Goal: Book appointment/travel/reservation

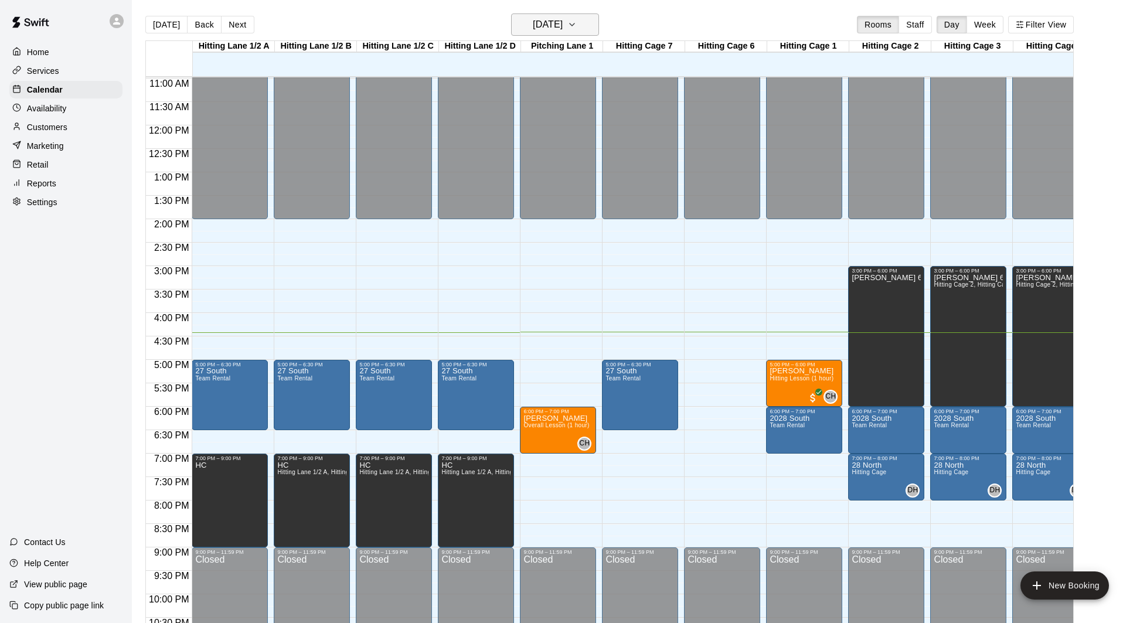
scroll to position [1, 0]
click at [563, 28] on h6 "[DATE]" at bounding box center [548, 24] width 30 height 16
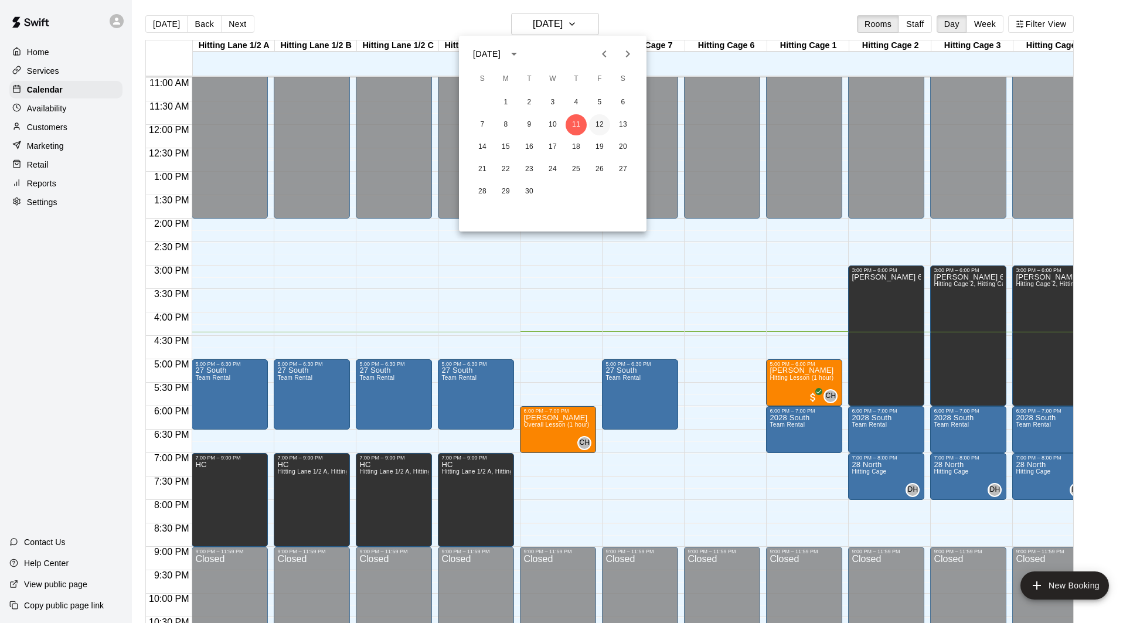
click at [593, 121] on button "12" at bounding box center [599, 124] width 21 height 21
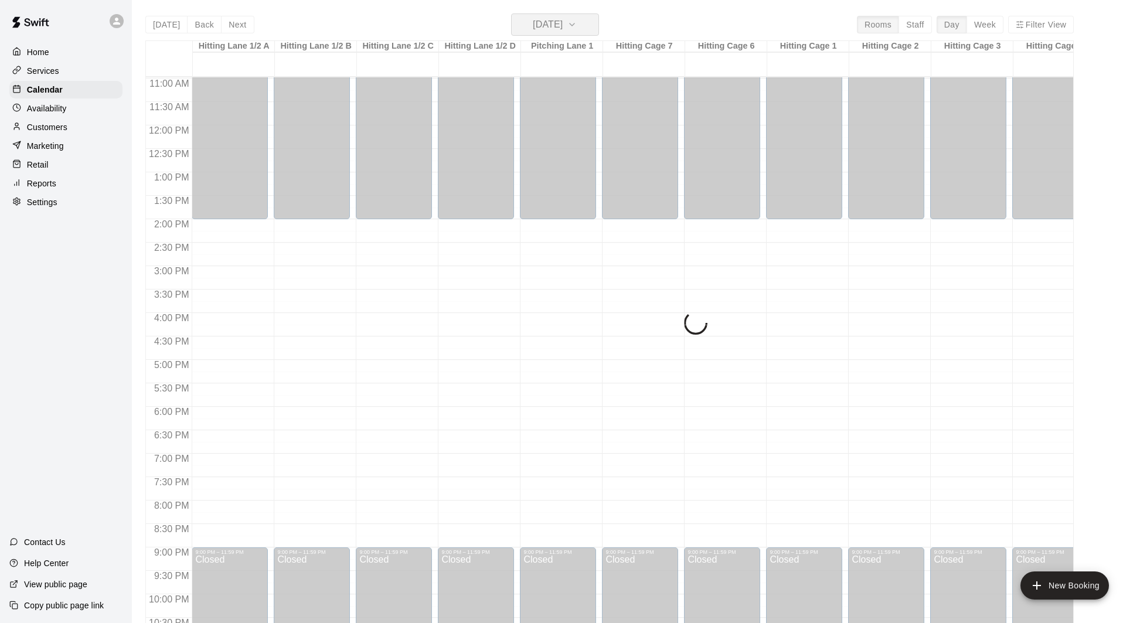
scroll to position [0, 0]
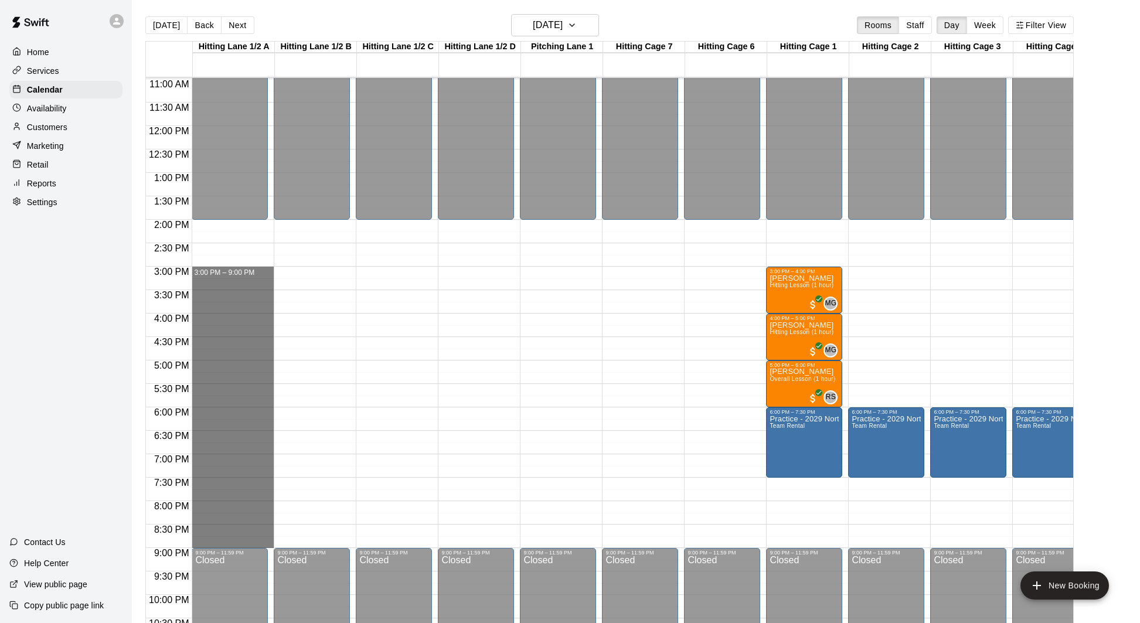
drag, startPoint x: 243, startPoint y: 272, endPoint x: 255, endPoint y: 539, distance: 266.4
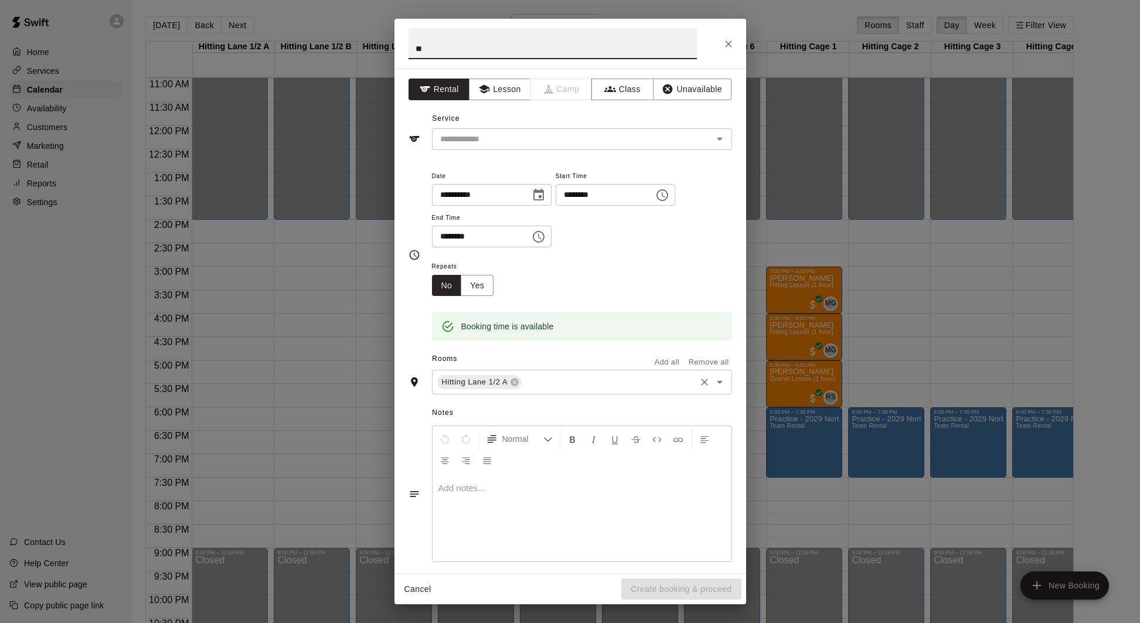
click at [585, 390] on div "Hitting Lane 1/2 A ​" at bounding box center [582, 382] width 300 height 25
type input "**"
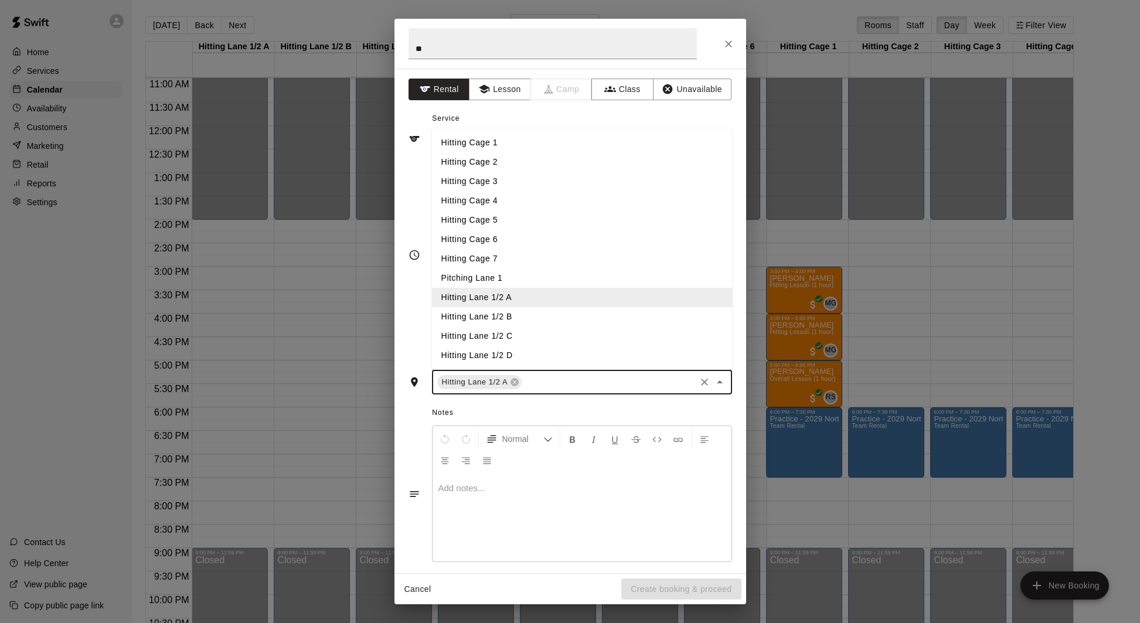
click at [563, 317] on li "Hitting Lane 1/2 B" at bounding box center [582, 316] width 300 height 19
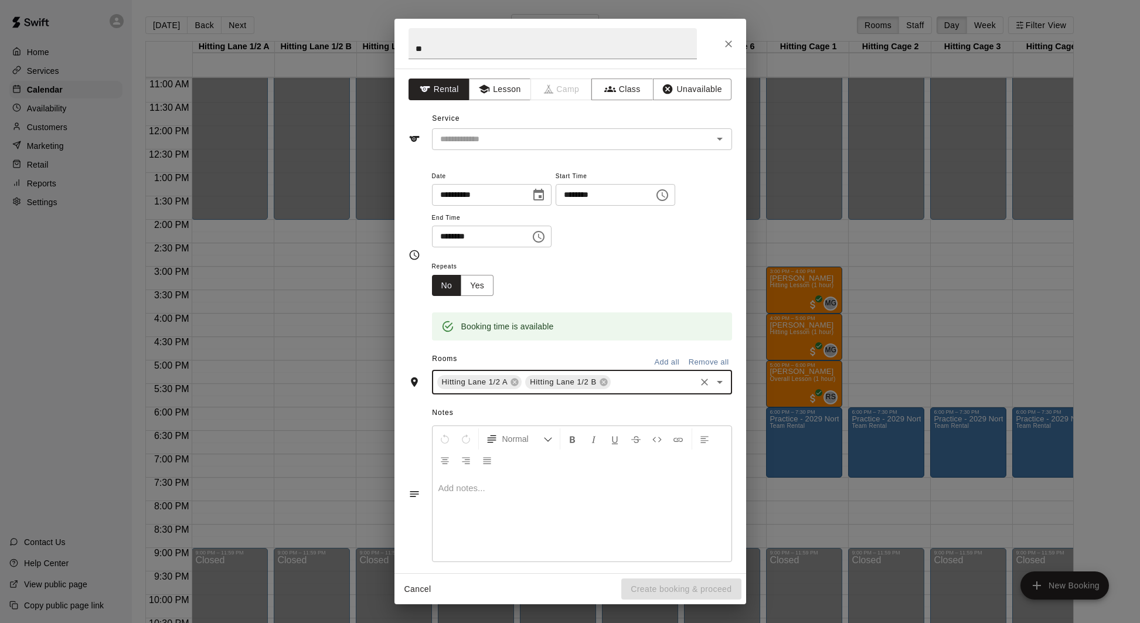
click at [631, 374] on div "Hitting Lane 1/2 A Hitting Lane 1/2 B ​" at bounding box center [582, 382] width 300 height 25
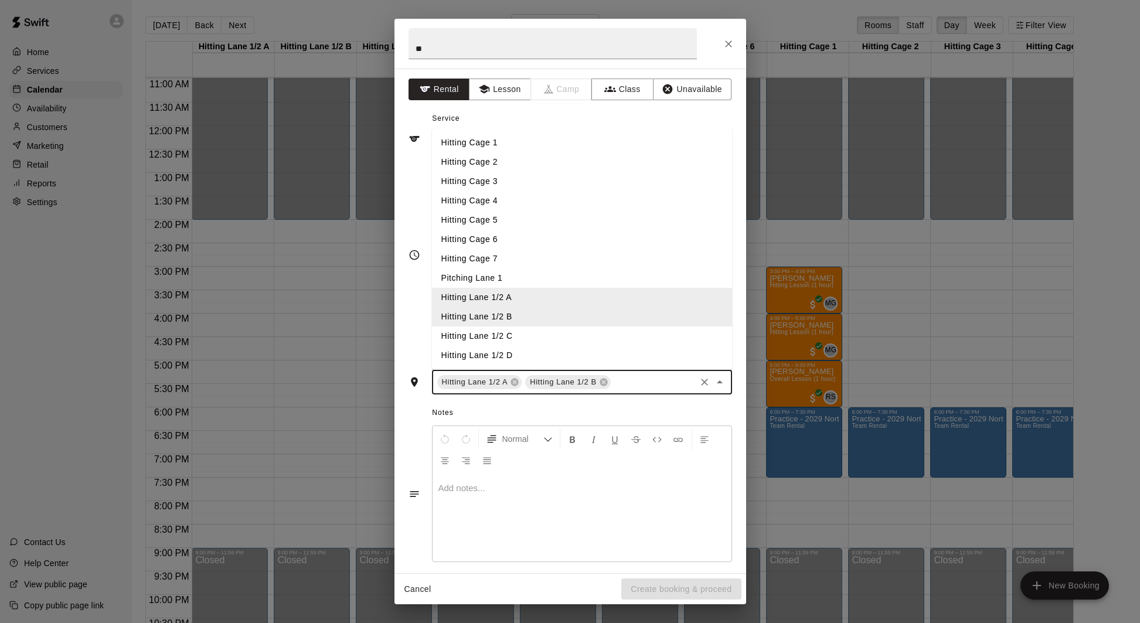
click at [549, 336] on li "Hitting Lane 1/2 C" at bounding box center [582, 335] width 300 height 19
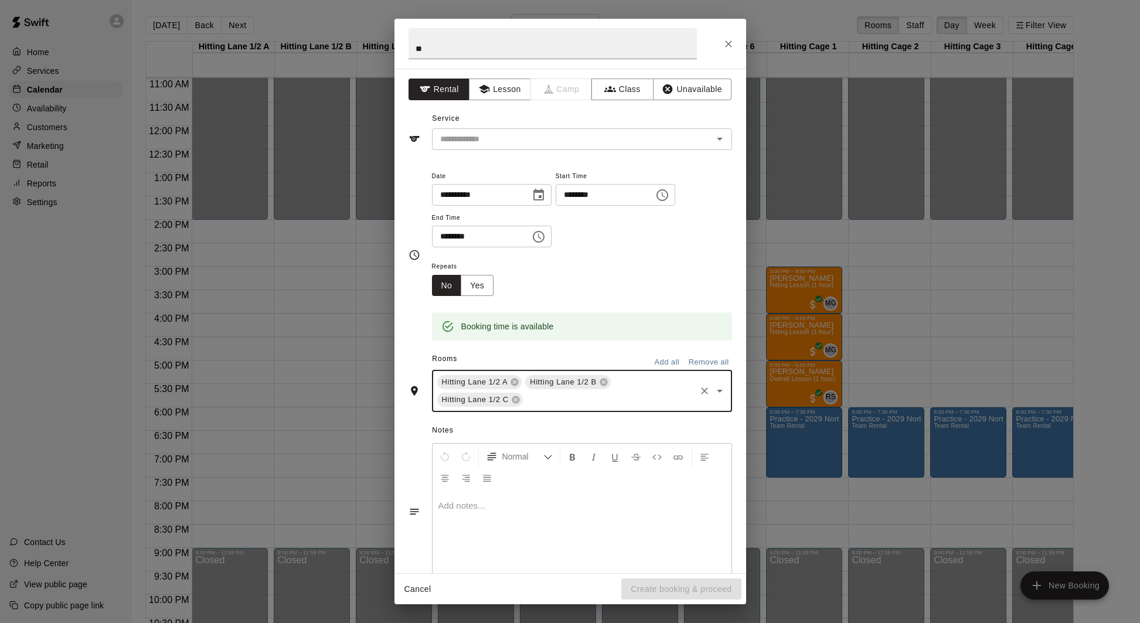
drag, startPoint x: 634, startPoint y: 400, endPoint x: 616, endPoint y: 392, distance: 19.4
click at [634, 400] on input "text" at bounding box center [608, 400] width 169 height 15
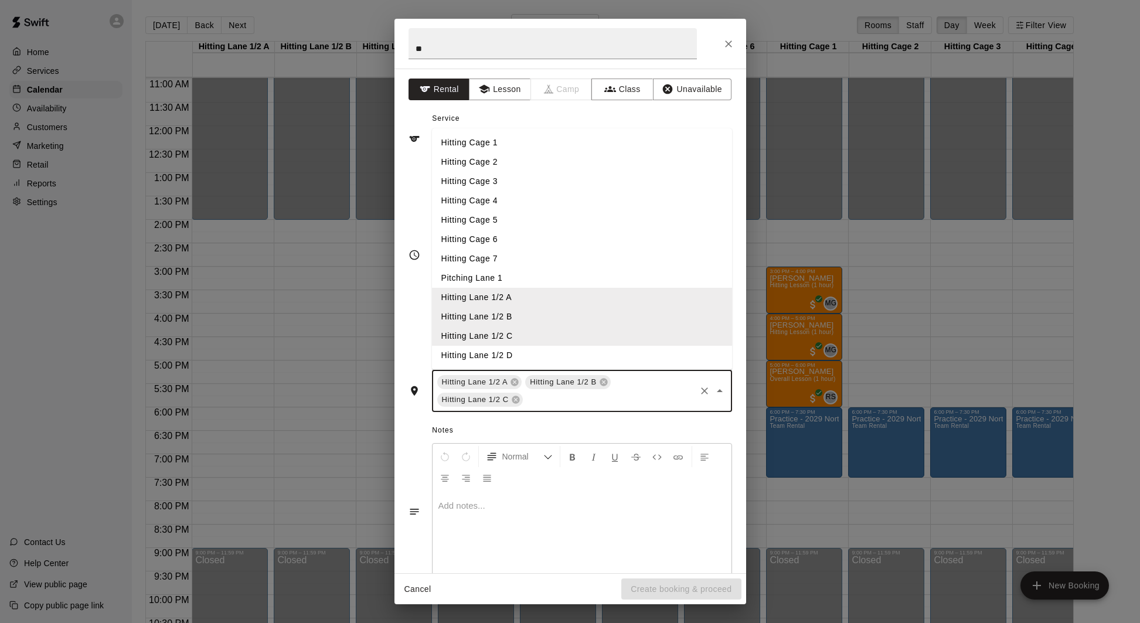
click at [548, 359] on li "Hitting Lane 1/2 D" at bounding box center [582, 355] width 300 height 19
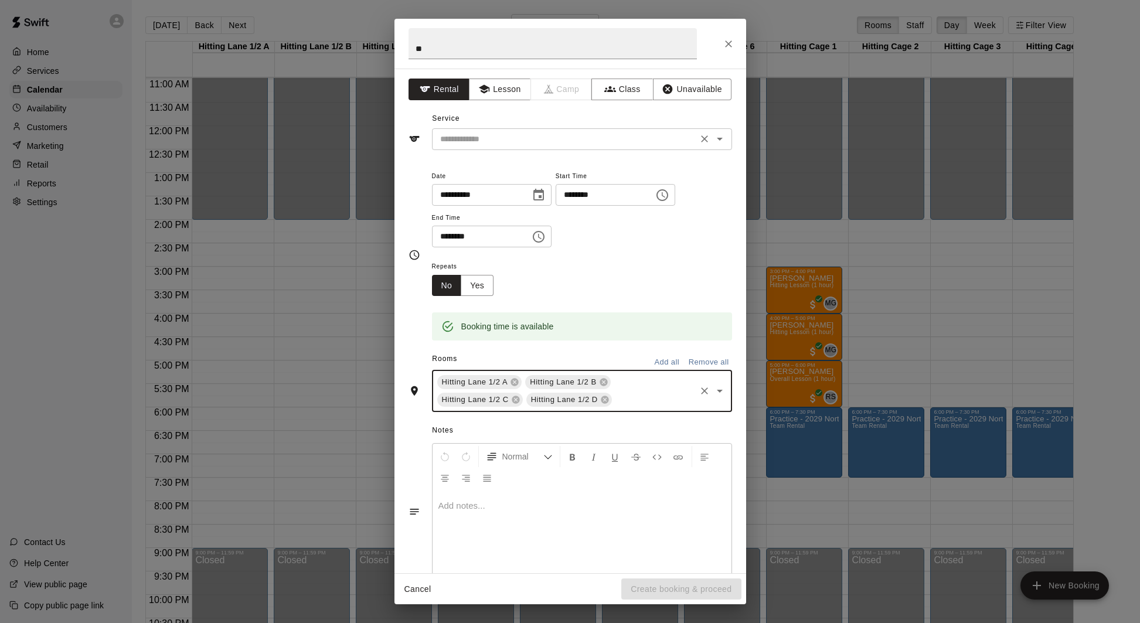
click at [598, 135] on input "text" at bounding box center [564, 139] width 258 height 15
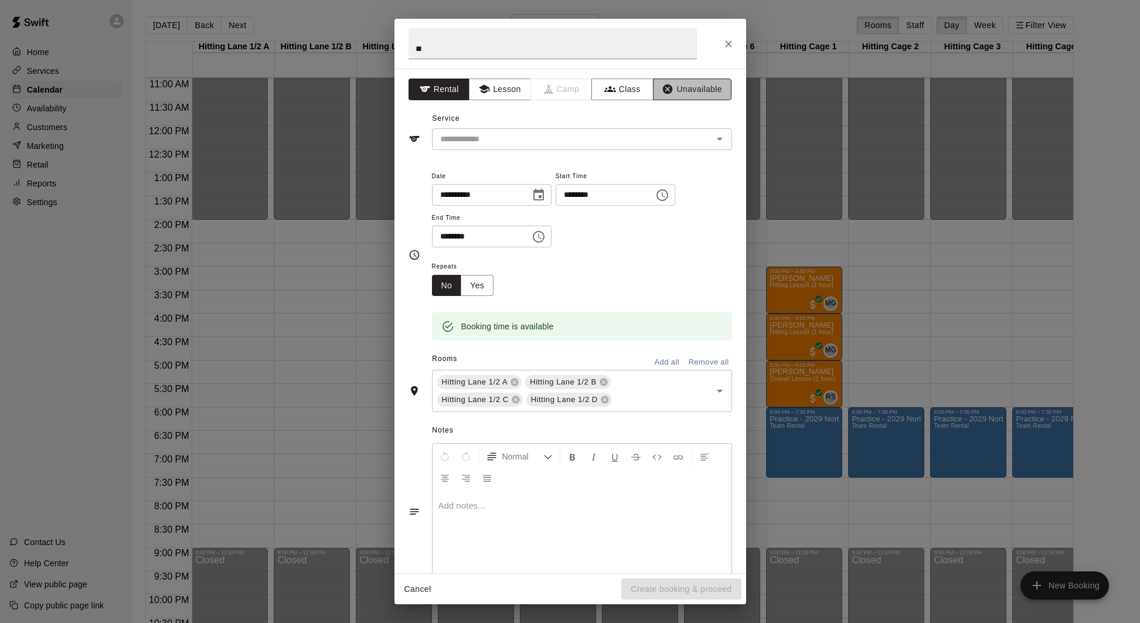
click at [665, 94] on icon "button" at bounding box center [668, 89] width 12 height 12
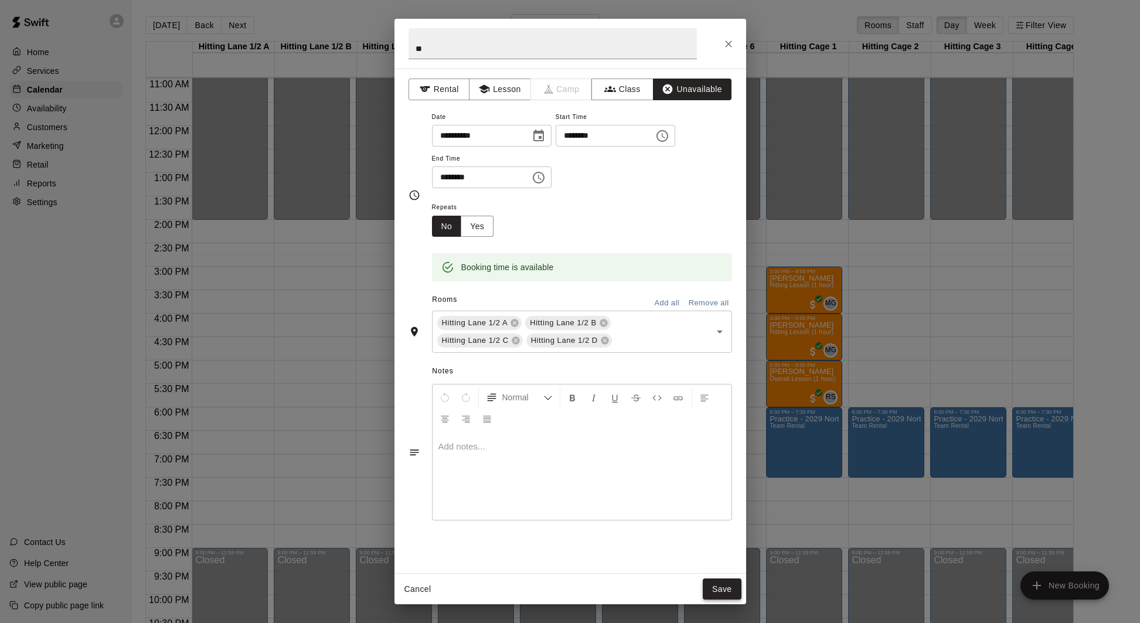
click at [716, 585] on button "Save" at bounding box center [722, 589] width 39 height 22
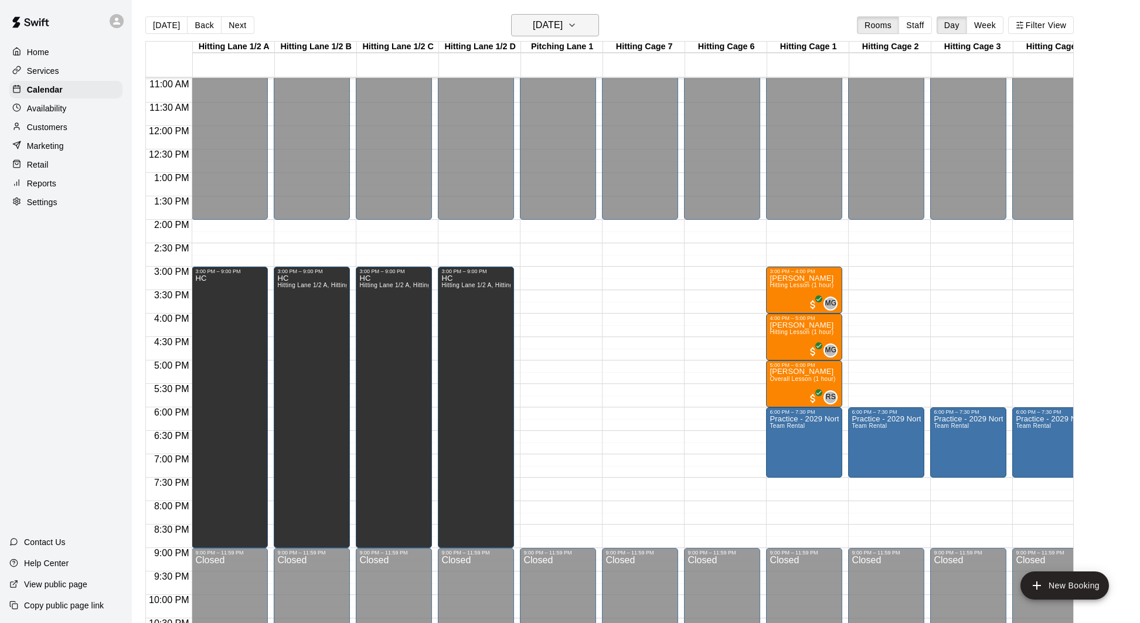
click at [543, 34] on button "[DATE]" at bounding box center [555, 25] width 88 height 22
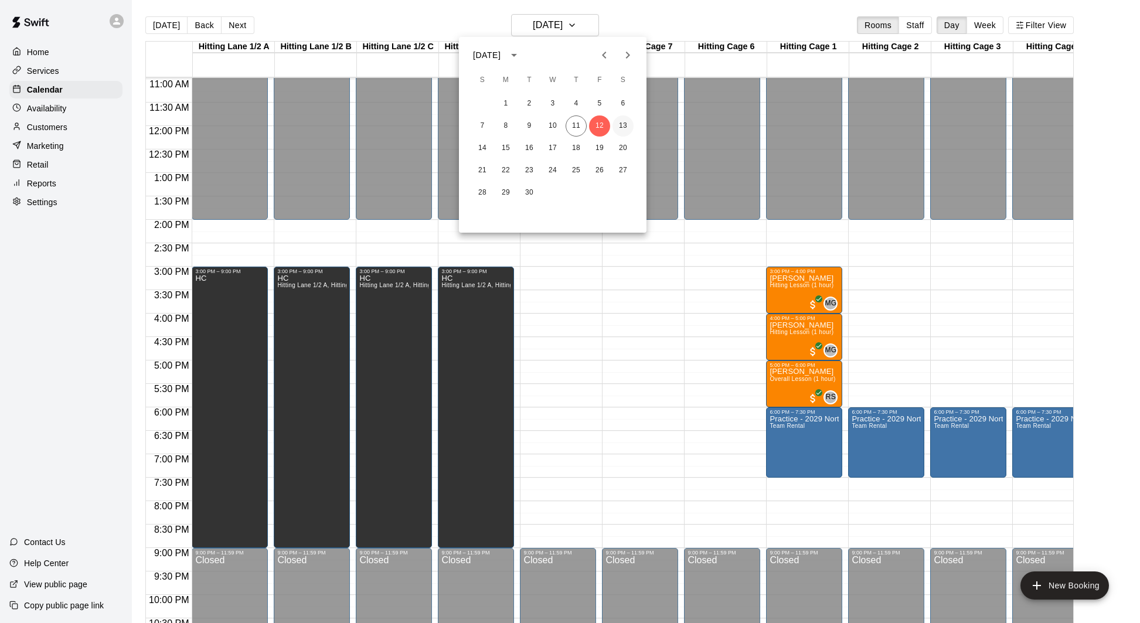
click at [619, 125] on button "13" at bounding box center [622, 125] width 21 height 21
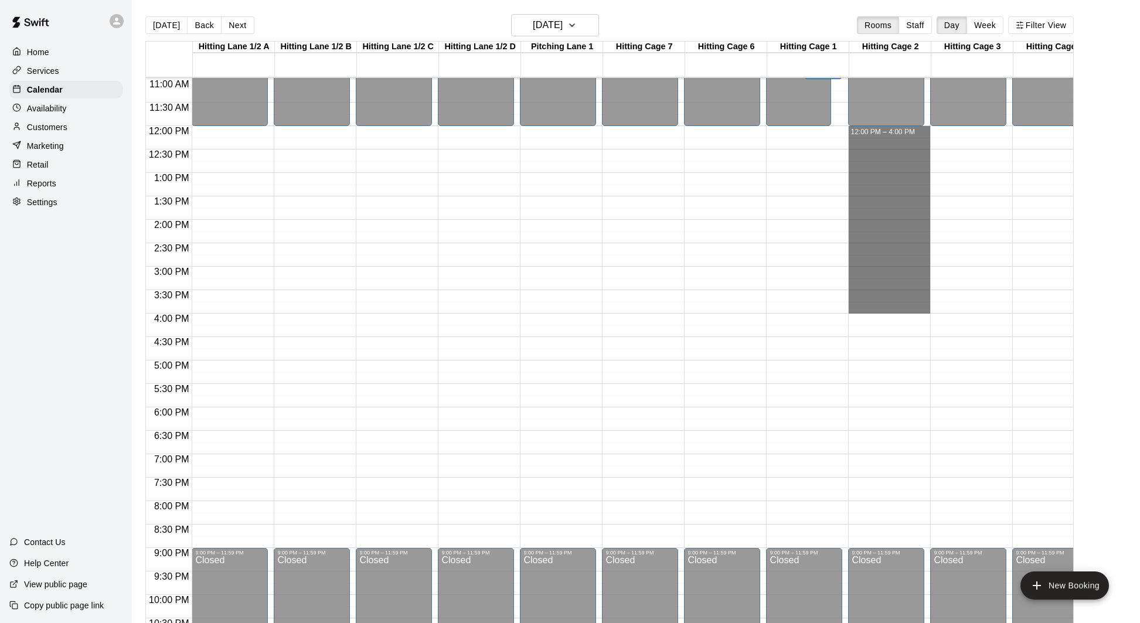
drag, startPoint x: 885, startPoint y: 131, endPoint x: 895, endPoint y: 304, distance: 172.6
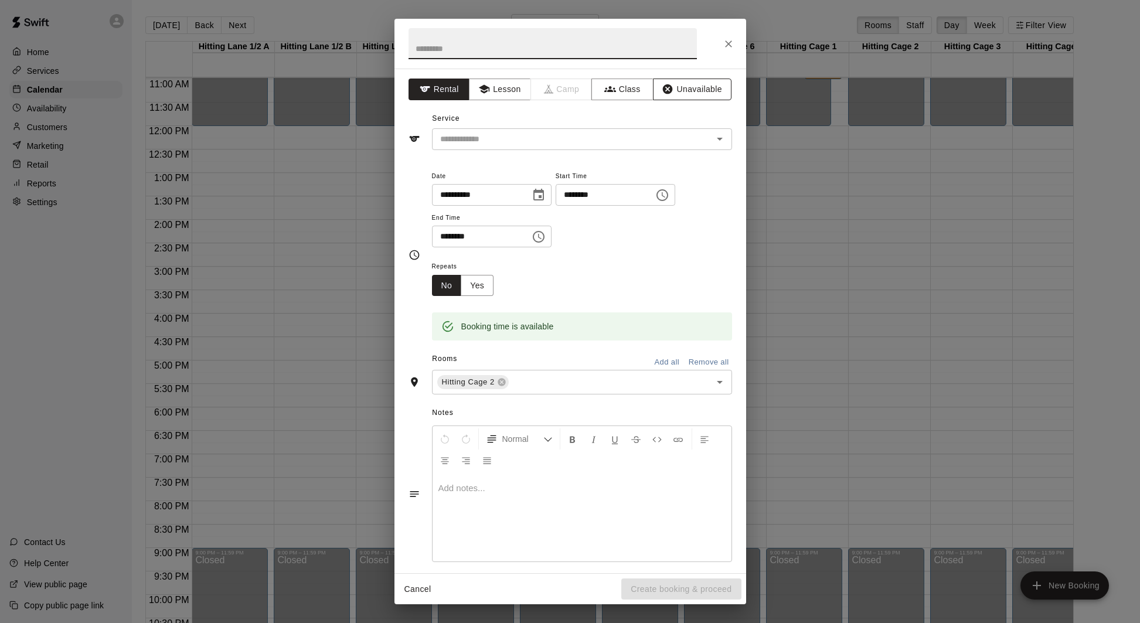
click at [686, 86] on button "Unavailable" at bounding box center [692, 90] width 79 height 22
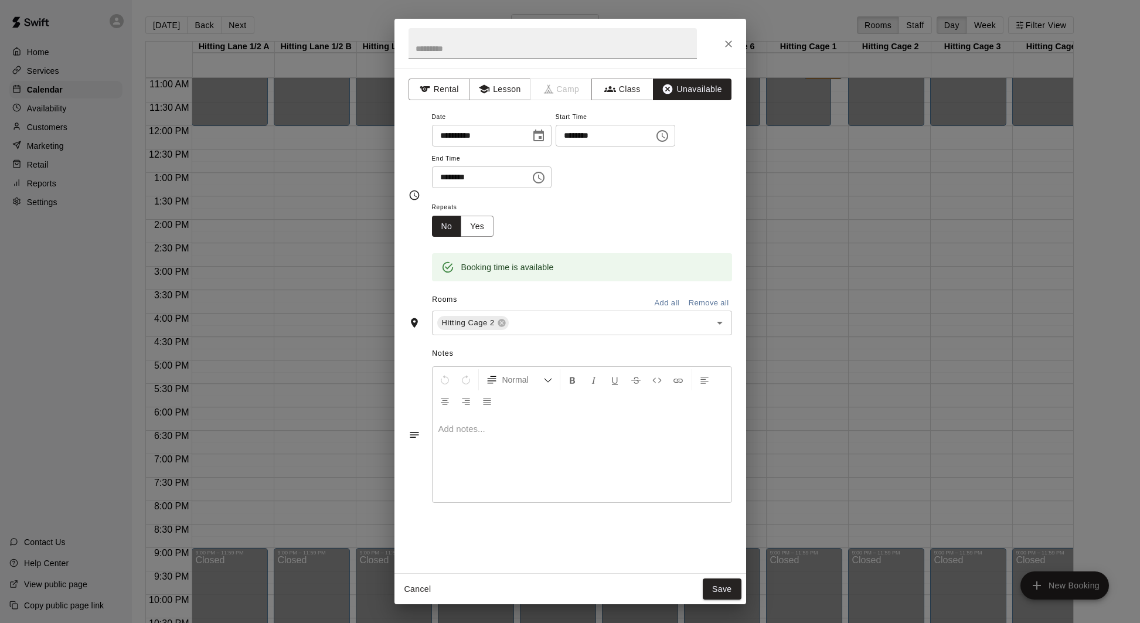
click at [555, 50] on input "text" at bounding box center [552, 43] width 288 height 31
type input "**"
click at [586, 323] on input "text" at bounding box center [601, 323] width 183 height 15
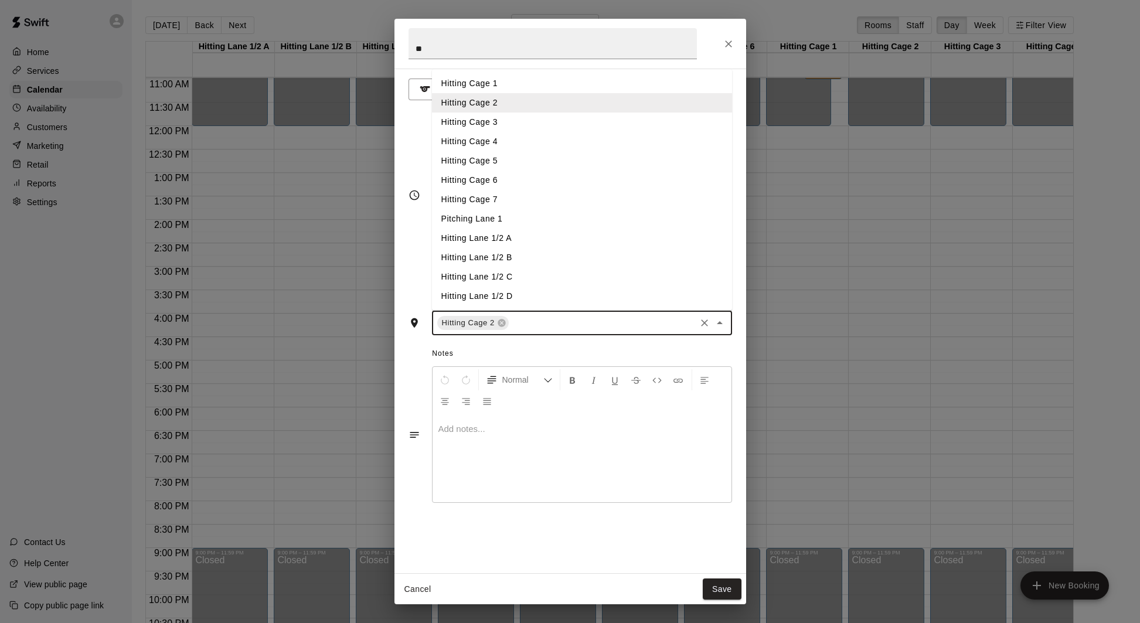
click at [541, 127] on li "Hitting Cage 3" at bounding box center [582, 122] width 300 height 19
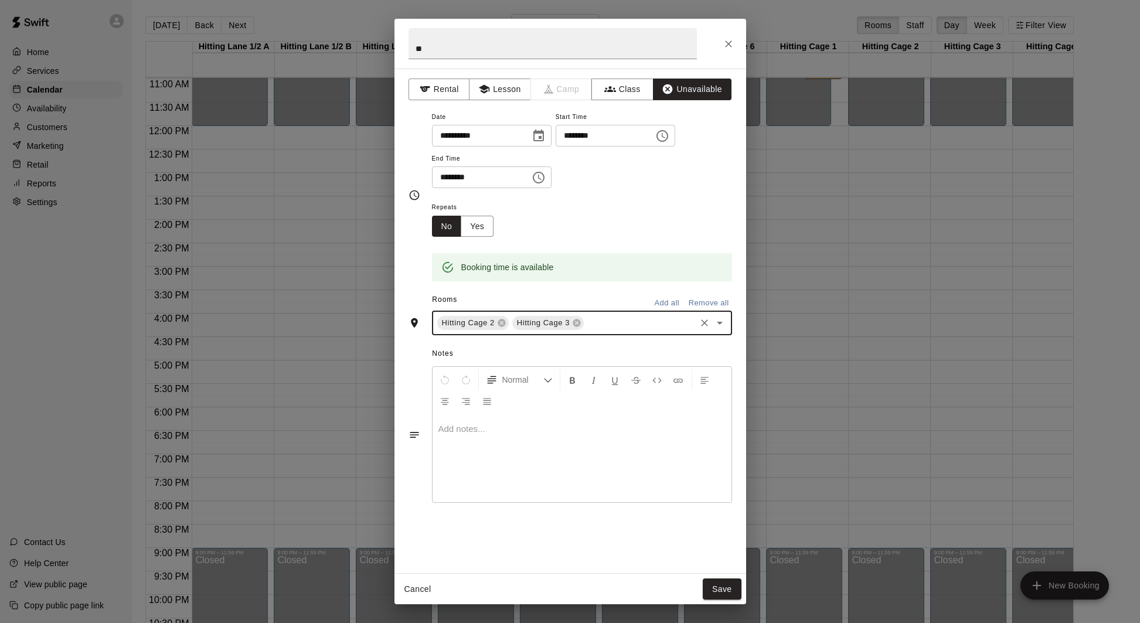
click at [617, 328] on input "text" at bounding box center [639, 323] width 108 height 15
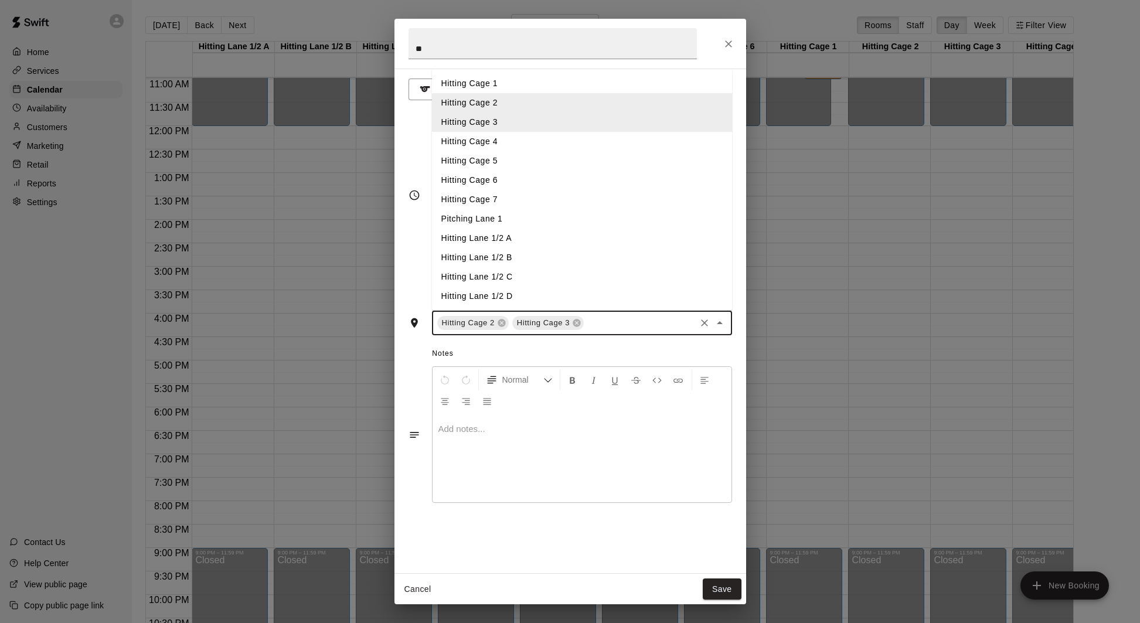
click at [547, 146] on li "Hitting Cage 4" at bounding box center [582, 141] width 300 height 19
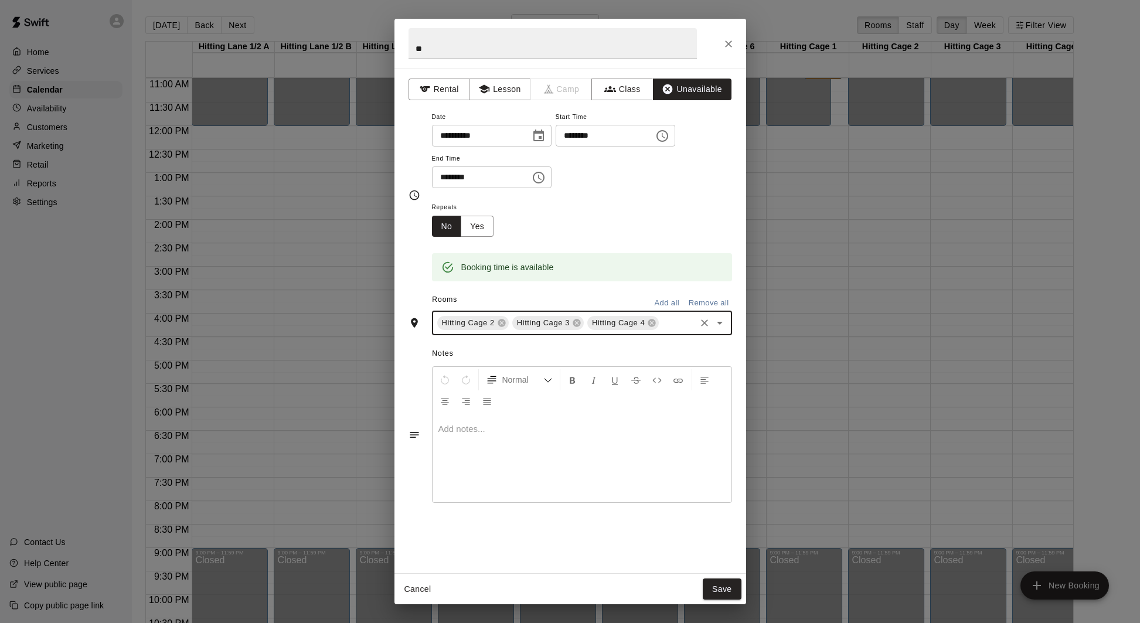
click at [672, 324] on input "text" at bounding box center [676, 323] width 33 height 15
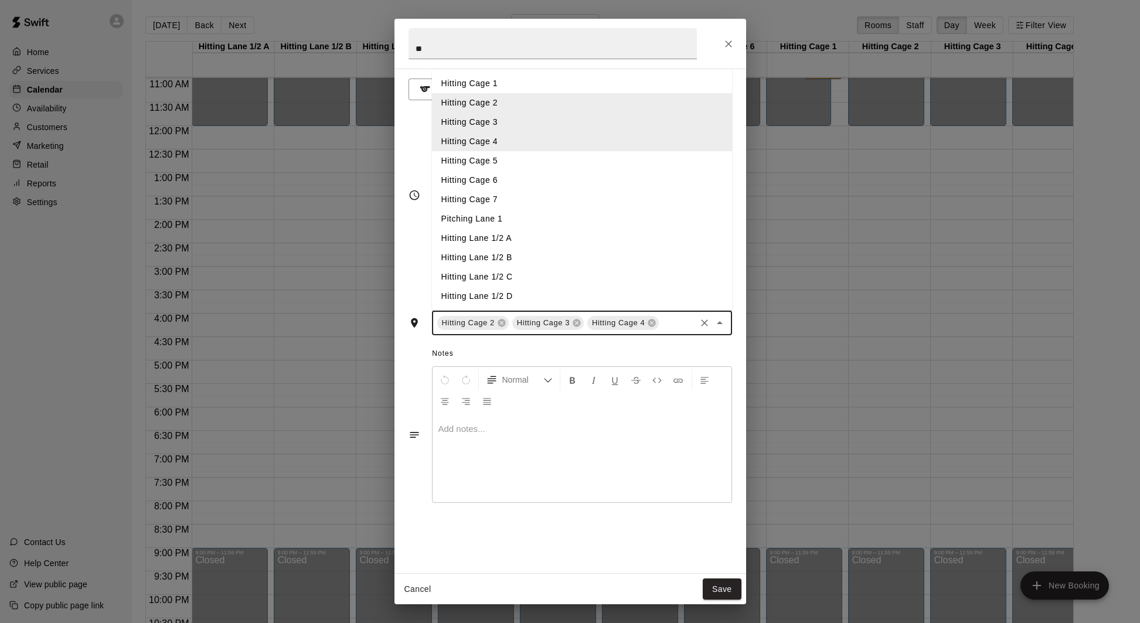
click at [534, 163] on li "Hitting Cage 5" at bounding box center [582, 160] width 300 height 19
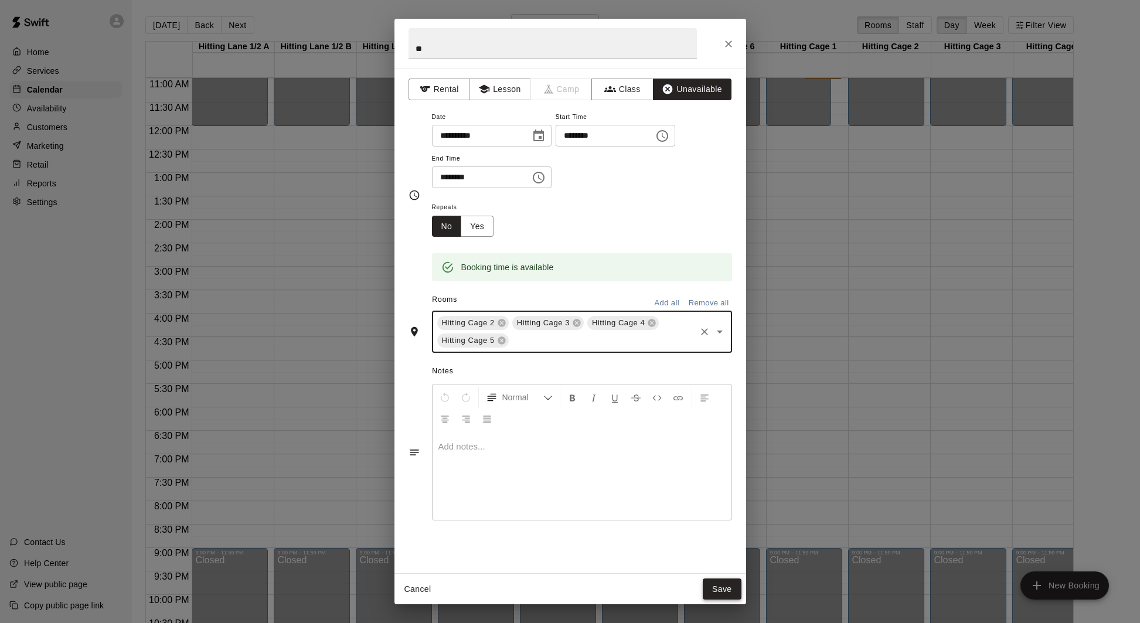
click at [715, 585] on button "Save" at bounding box center [722, 589] width 39 height 22
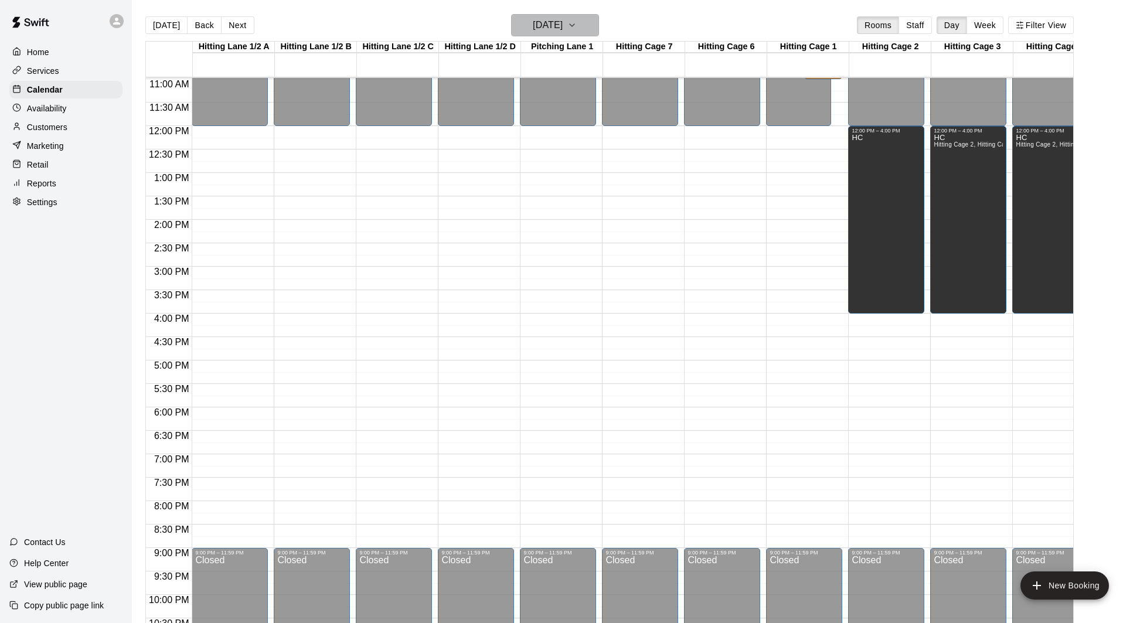
click at [577, 28] on icon "button" at bounding box center [571, 25] width 9 height 14
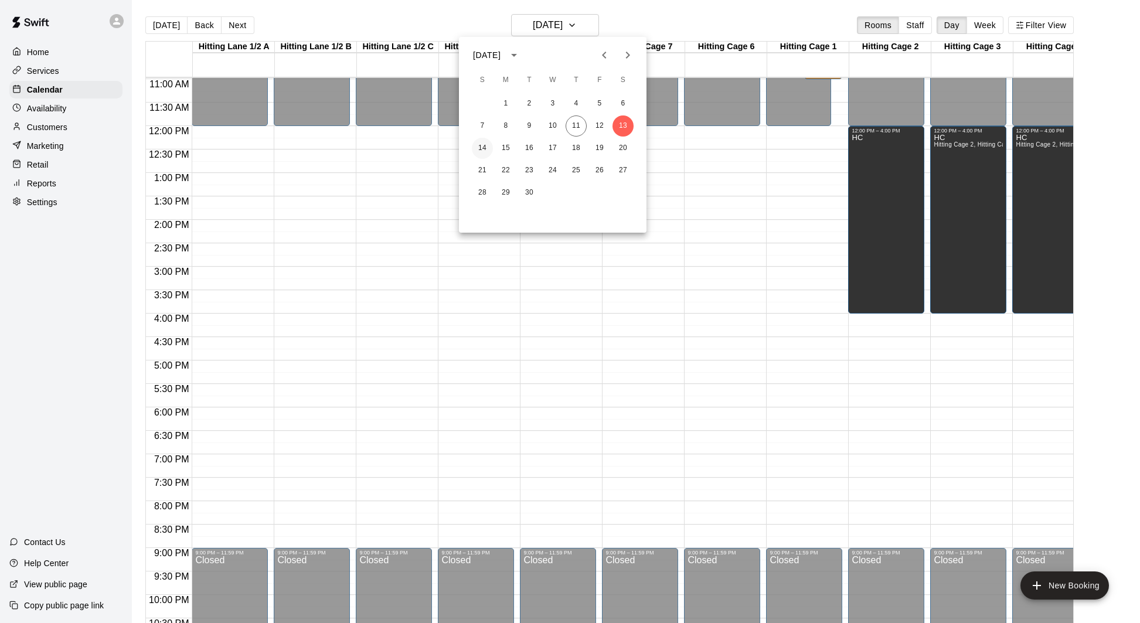
click at [482, 150] on button "14" at bounding box center [482, 148] width 21 height 21
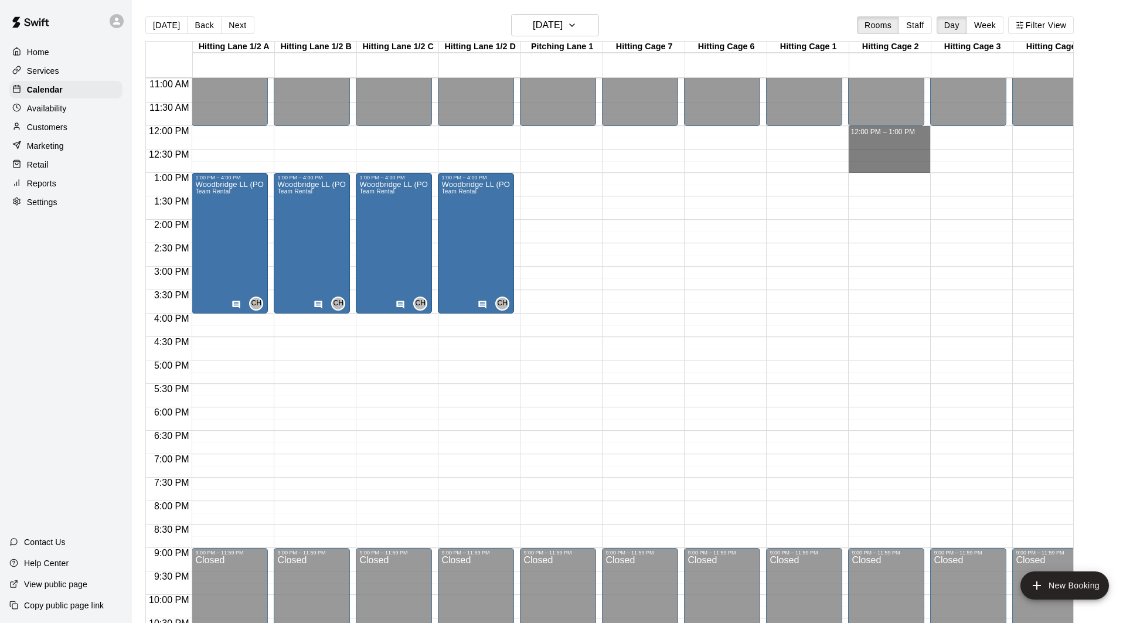
drag, startPoint x: 874, startPoint y: 134, endPoint x: 880, endPoint y: 172, distance: 37.9
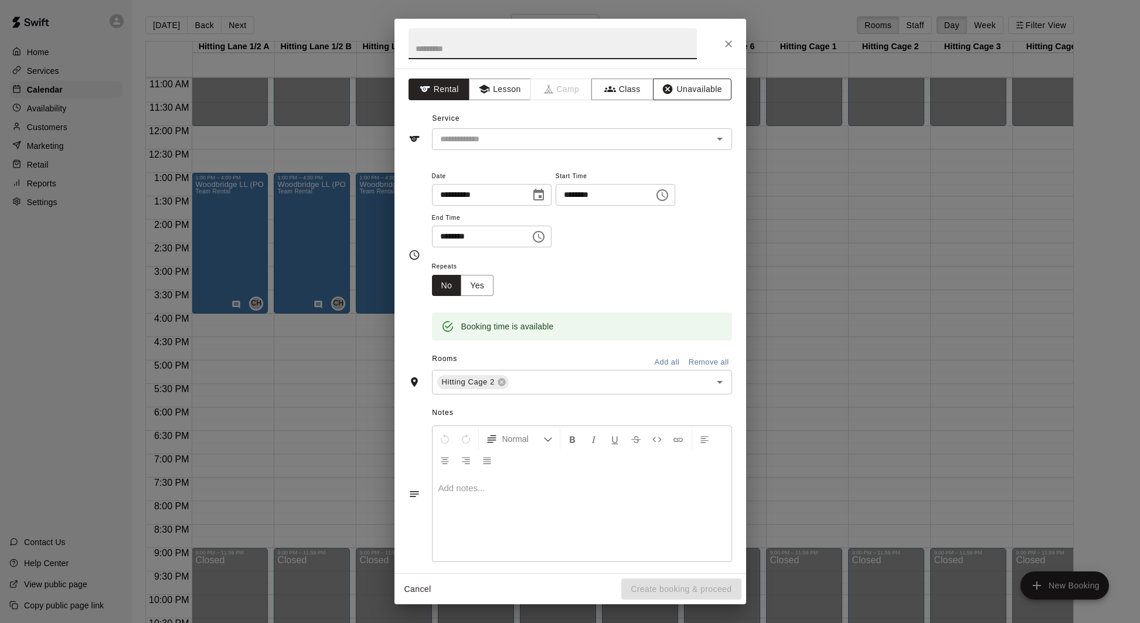
click at [682, 91] on button "Unavailable" at bounding box center [692, 90] width 79 height 22
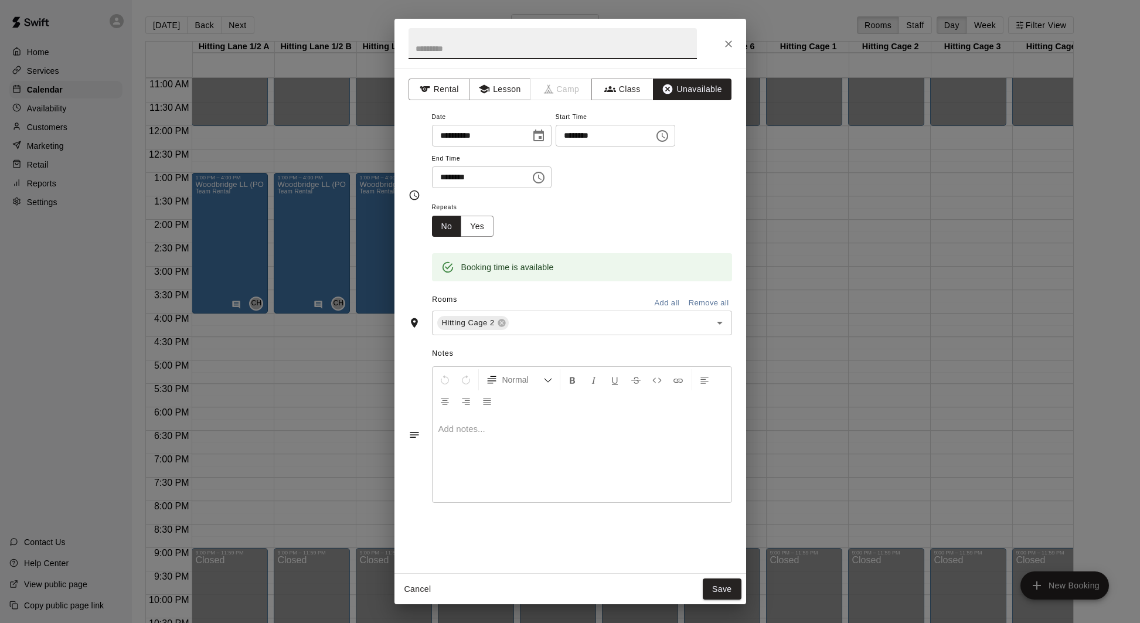
click at [516, 47] on input "text" at bounding box center [552, 43] width 288 height 31
click at [552, 332] on div "Hitting Cage 2 ​" at bounding box center [582, 323] width 300 height 25
type input "**********"
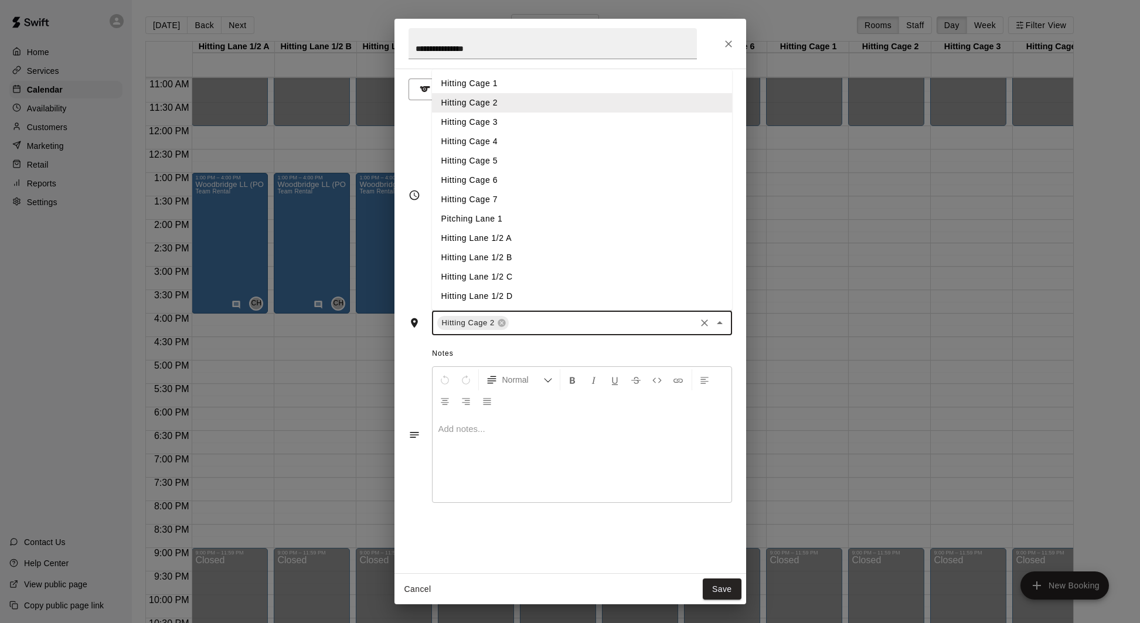
click at [588, 130] on li "Hitting Cage 3" at bounding box center [582, 122] width 300 height 19
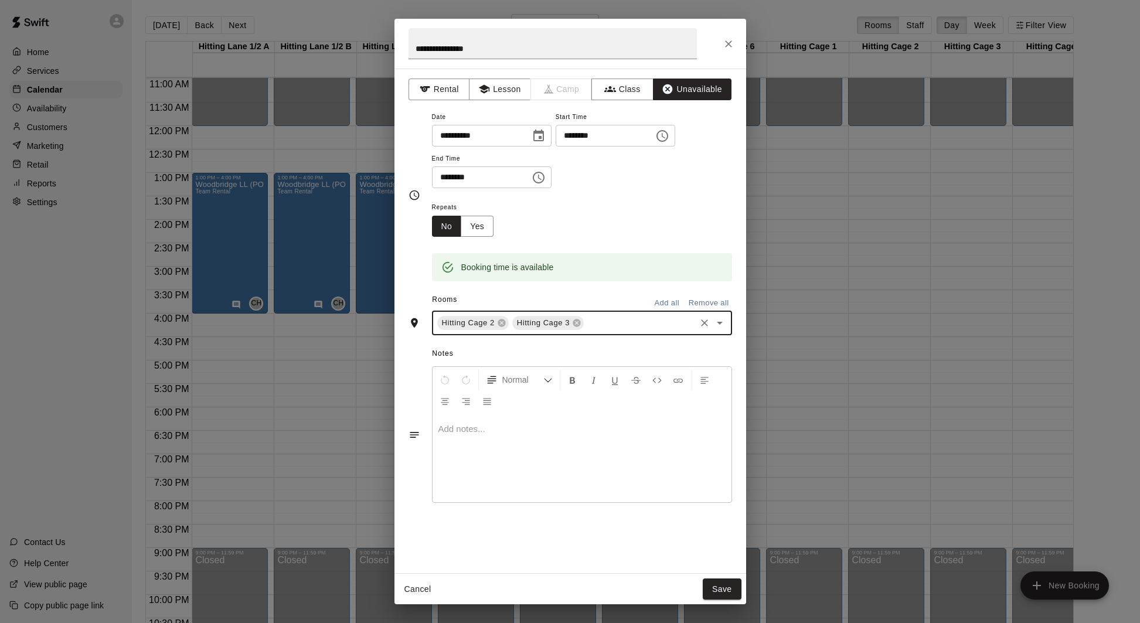
click at [622, 326] on input "text" at bounding box center [639, 323] width 108 height 15
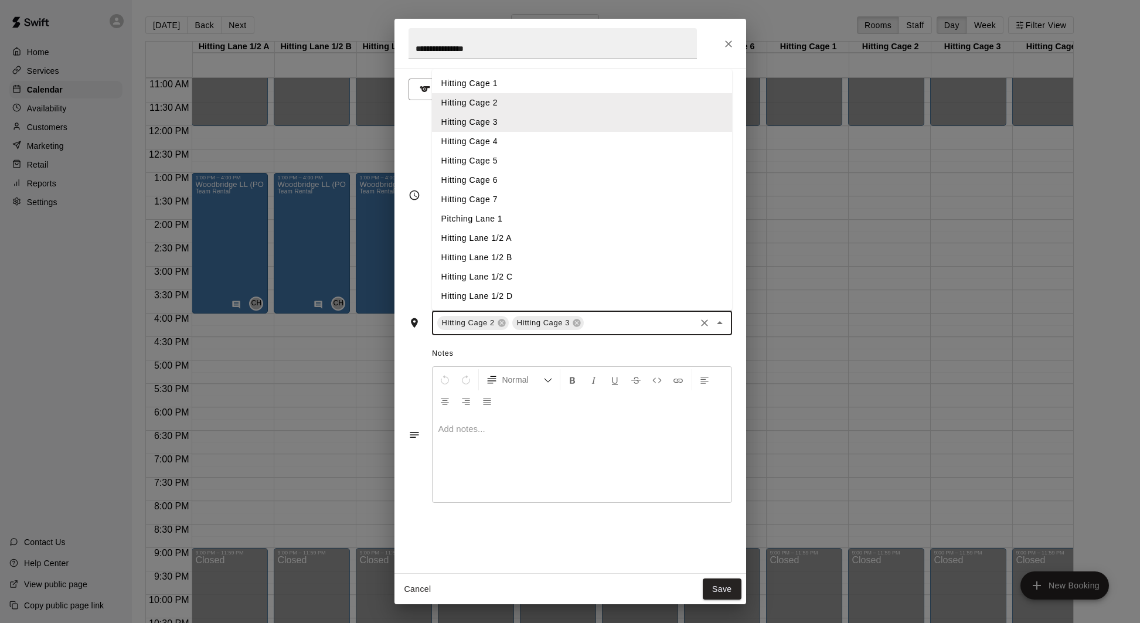
click at [605, 144] on li "Hitting Cage 4" at bounding box center [582, 141] width 300 height 19
drag, startPoint x: 678, startPoint y: 328, endPoint x: 667, endPoint y: 315, distance: 16.7
click at [678, 328] on input "text" at bounding box center [676, 323] width 33 height 15
click at [581, 162] on li "Hitting Cage 5" at bounding box center [582, 160] width 300 height 19
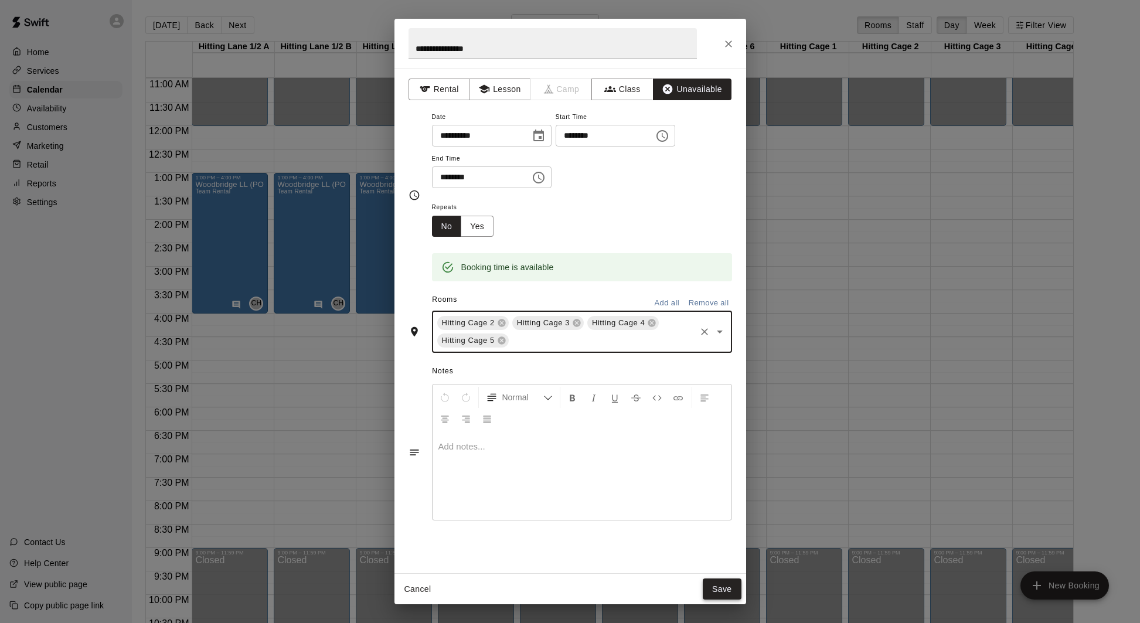
click at [717, 587] on button "Save" at bounding box center [722, 589] width 39 height 22
